Goal: Find specific page/section

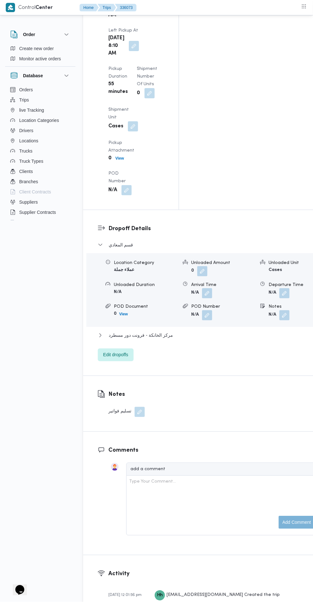
scroll to position [884, 0]
click at [136, 332] on span "مركز الخانكة - فرونت دور مسطرد" at bounding box center [141, 336] width 64 height 8
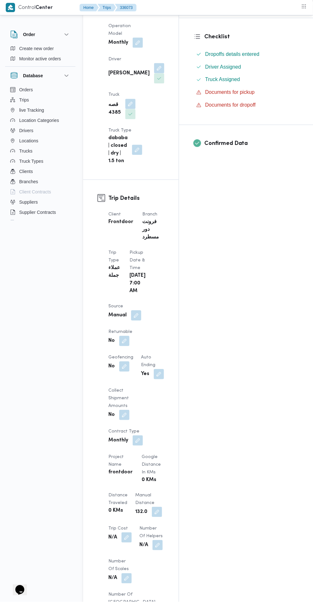
scroll to position [0, 0]
